Goal: Task Accomplishment & Management: Manage account settings

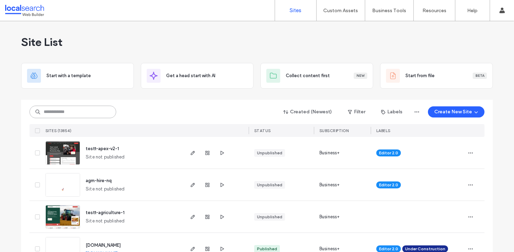
click at [58, 110] on input at bounding box center [73, 112] width 87 height 12
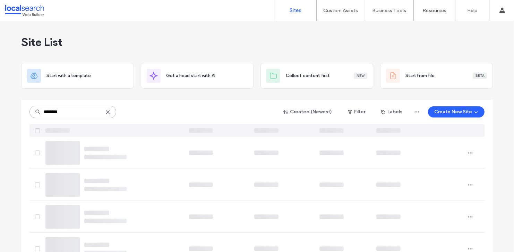
type input "********"
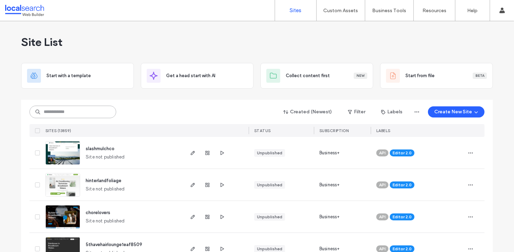
click at [76, 115] on input at bounding box center [73, 112] width 87 height 12
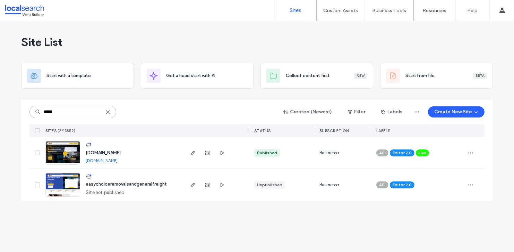
type input "*****"
click at [125, 183] on span "easychoiceremovalsandgeneralfreight" at bounding box center [126, 183] width 81 height 5
click at [126, 185] on span "easychoiceremovalsandgeneralfreight" at bounding box center [126, 183] width 81 height 5
type input "********"
click at [121, 151] on span "www.easychoiceremovals.com.au" at bounding box center [103, 152] width 35 height 5
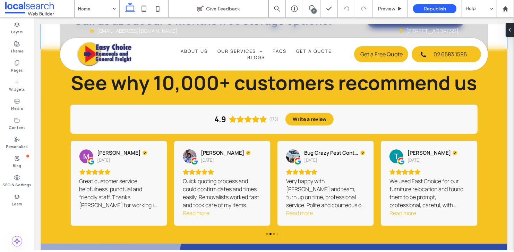
scroll to position [370, 0]
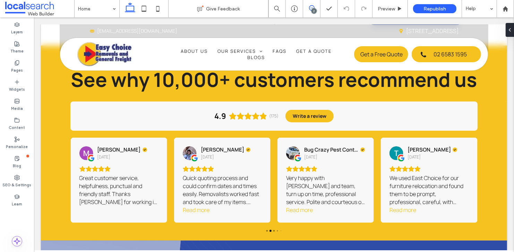
click at [311, 7] on icon at bounding box center [312, 8] width 6 height 6
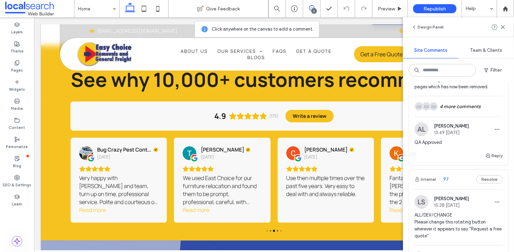
scroll to position [69, 0]
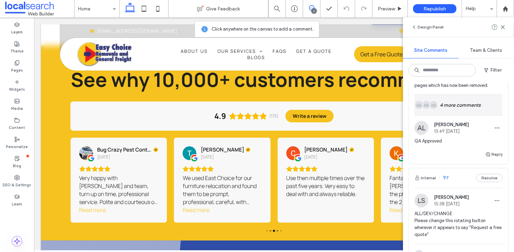
click at [454, 104] on div "AB AB AB 4 more comments" at bounding box center [459, 105] width 88 height 20
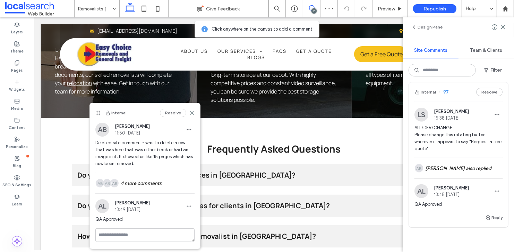
scroll to position [439, 0]
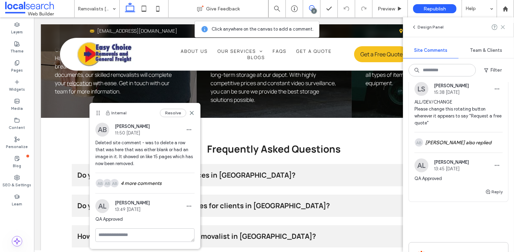
click at [504, 27] on icon at bounding box center [503, 27] width 6 height 6
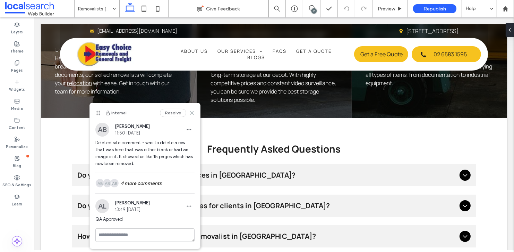
click at [192, 111] on icon at bounding box center [192, 113] width 6 height 6
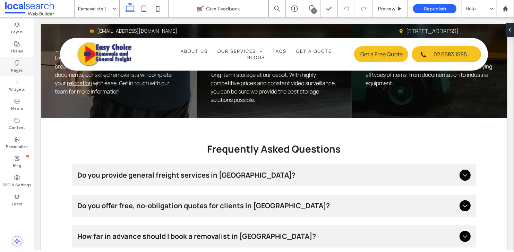
click at [17, 62] on icon at bounding box center [17, 63] width 6 height 6
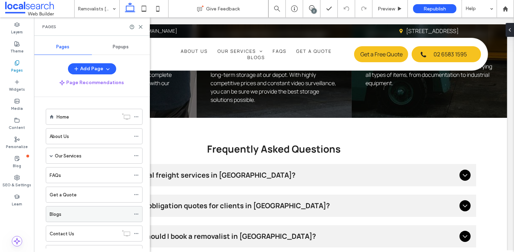
click at [60, 209] on label "Blogs" at bounding box center [56, 214] width 12 height 12
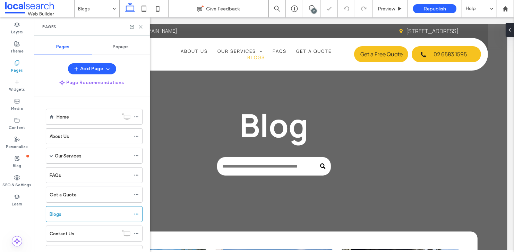
click at [140, 25] on icon at bounding box center [140, 26] width 5 height 5
